Goal: Navigation & Orientation: Understand site structure

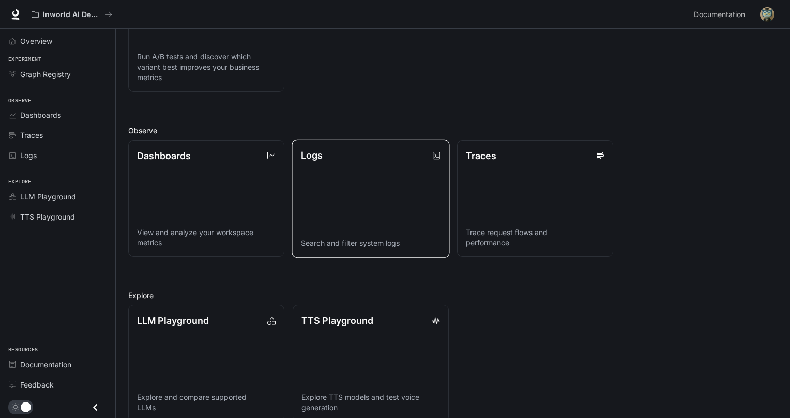
scroll to position [206, 0]
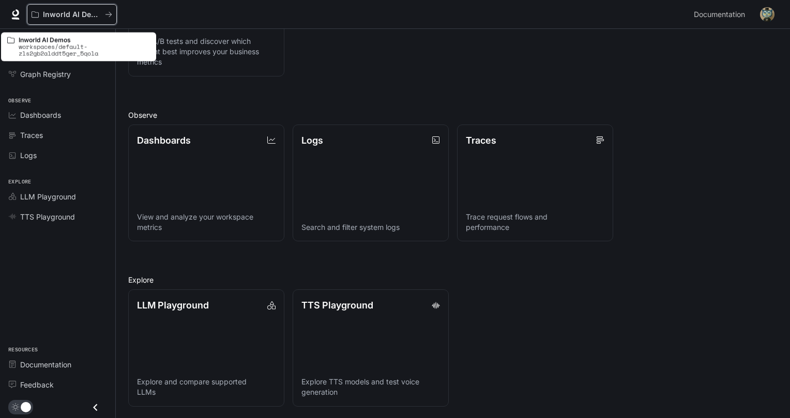
click at [109, 14] on icon "All workspaces" at bounding box center [108, 14] width 7 height 7
